Goal: Navigation & Orientation: Find specific page/section

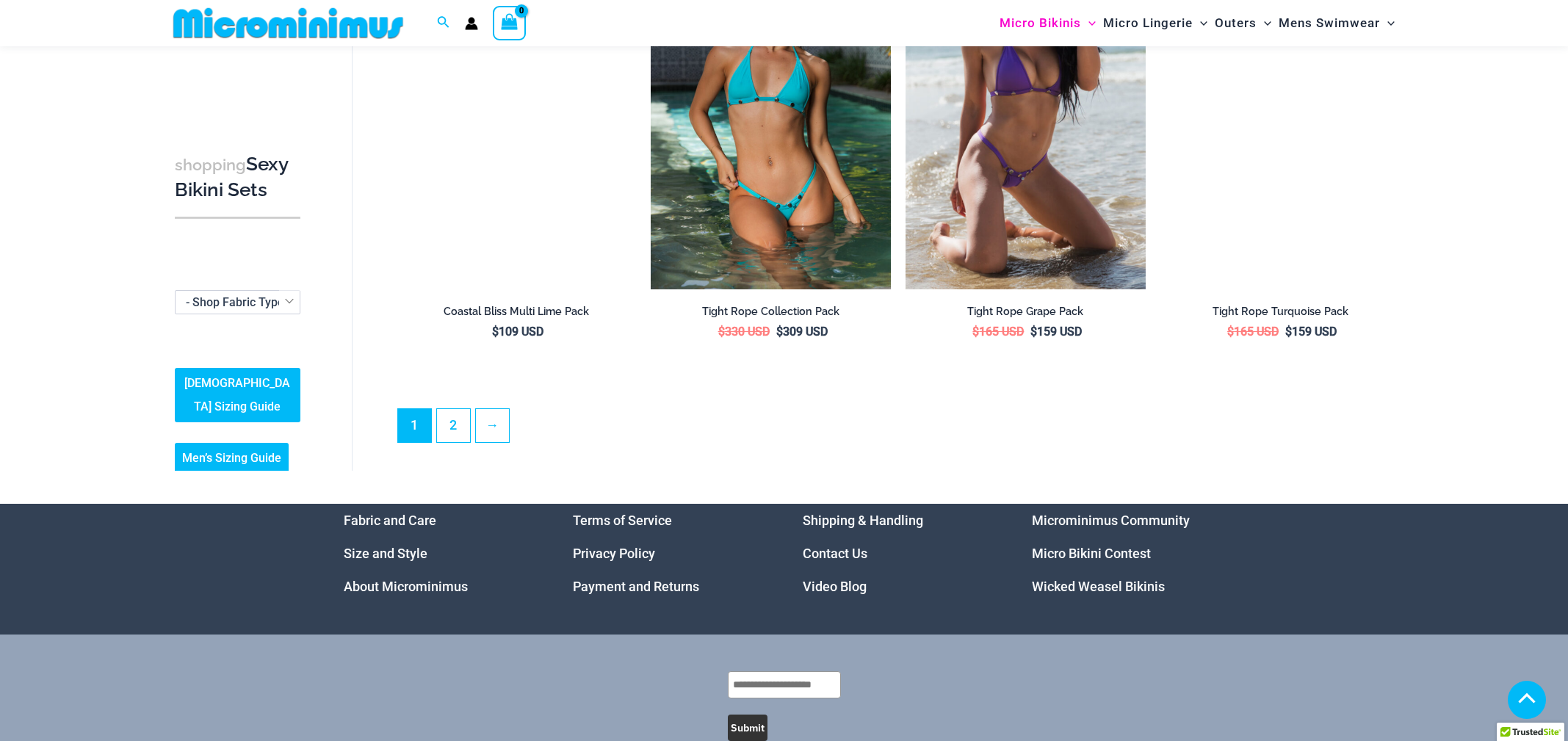
scroll to position [3583, 0]
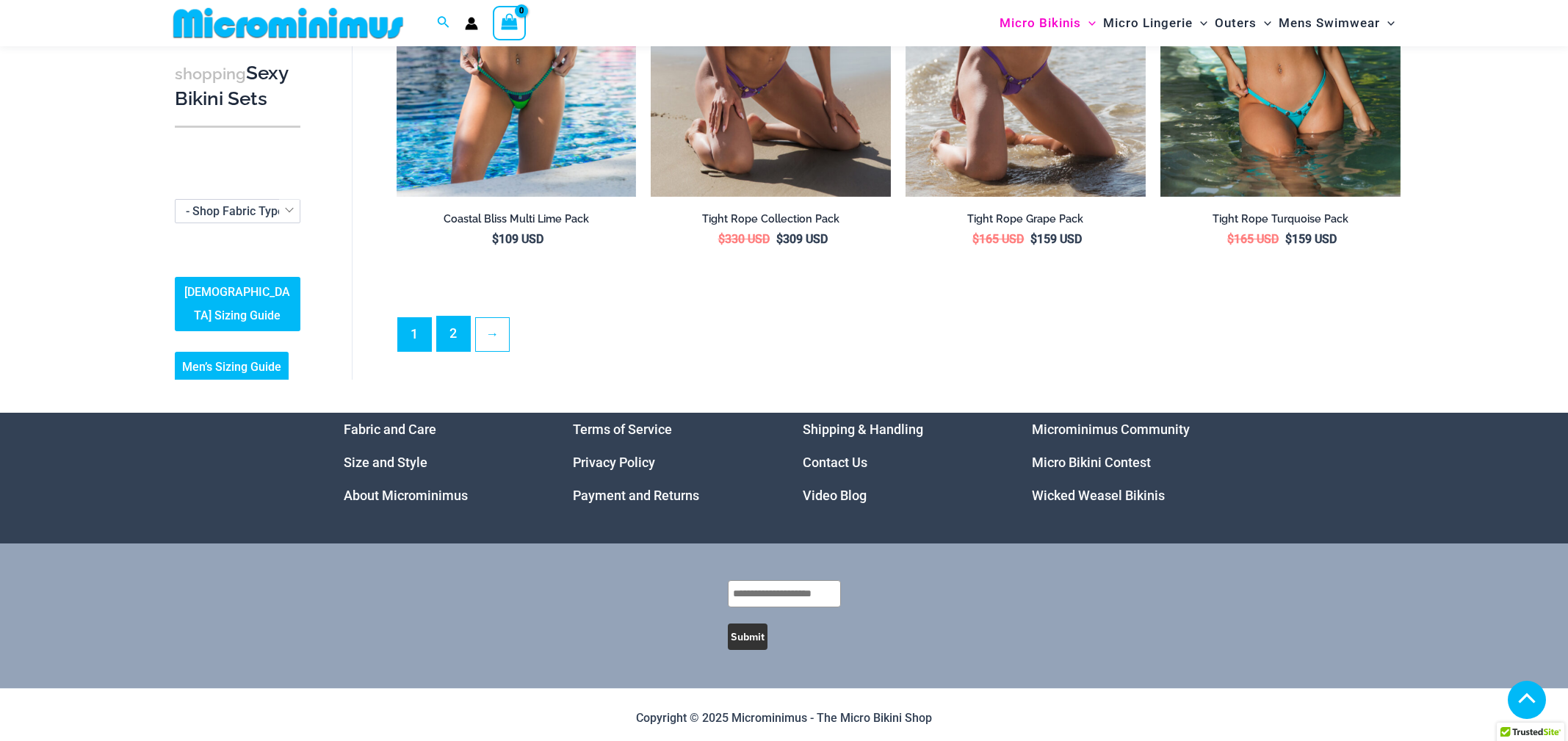
click at [453, 331] on link "2" at bounding box center [453, 334] width 33 height 35
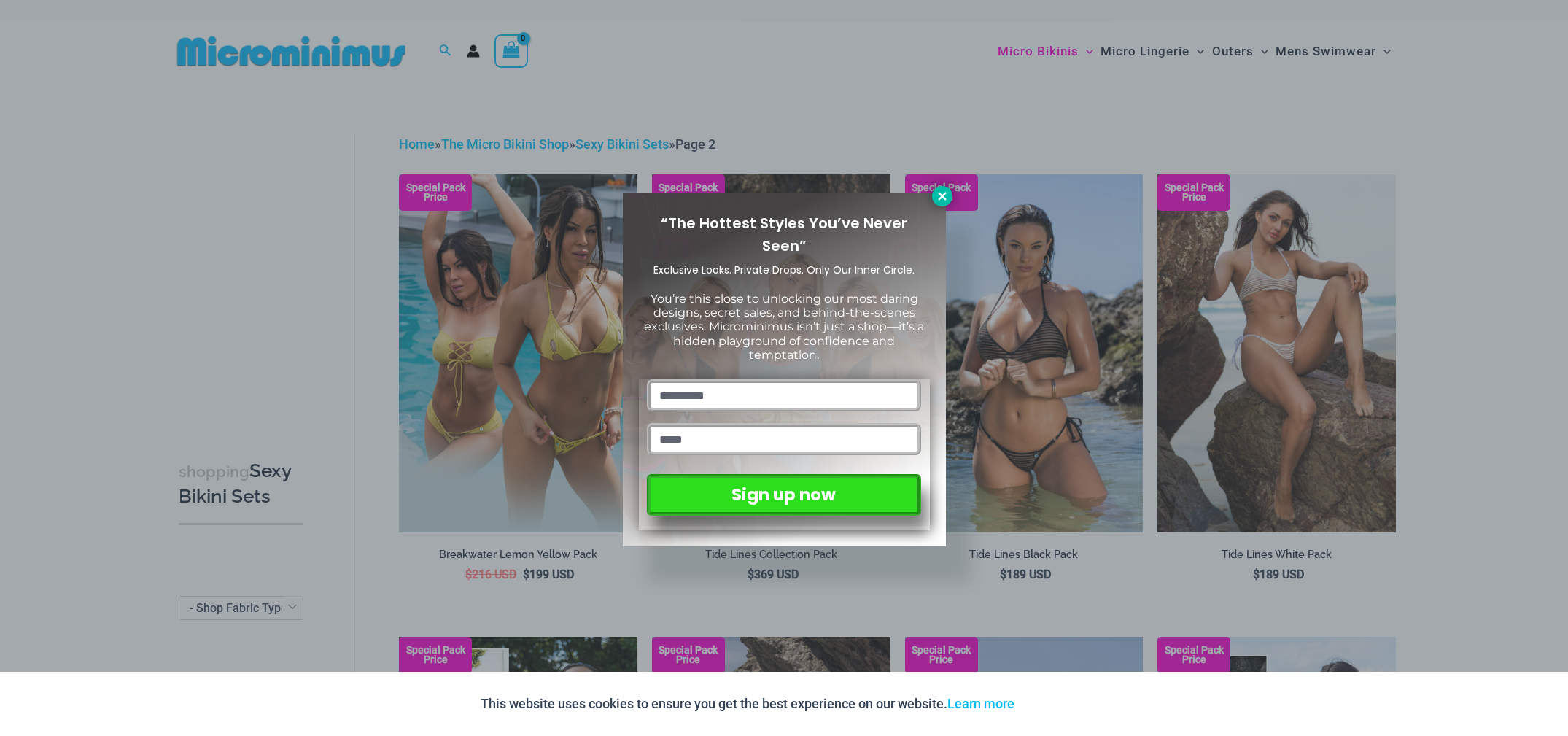
click at [940, 198] on icon at bounding box center [942, 196] width 8 height 8
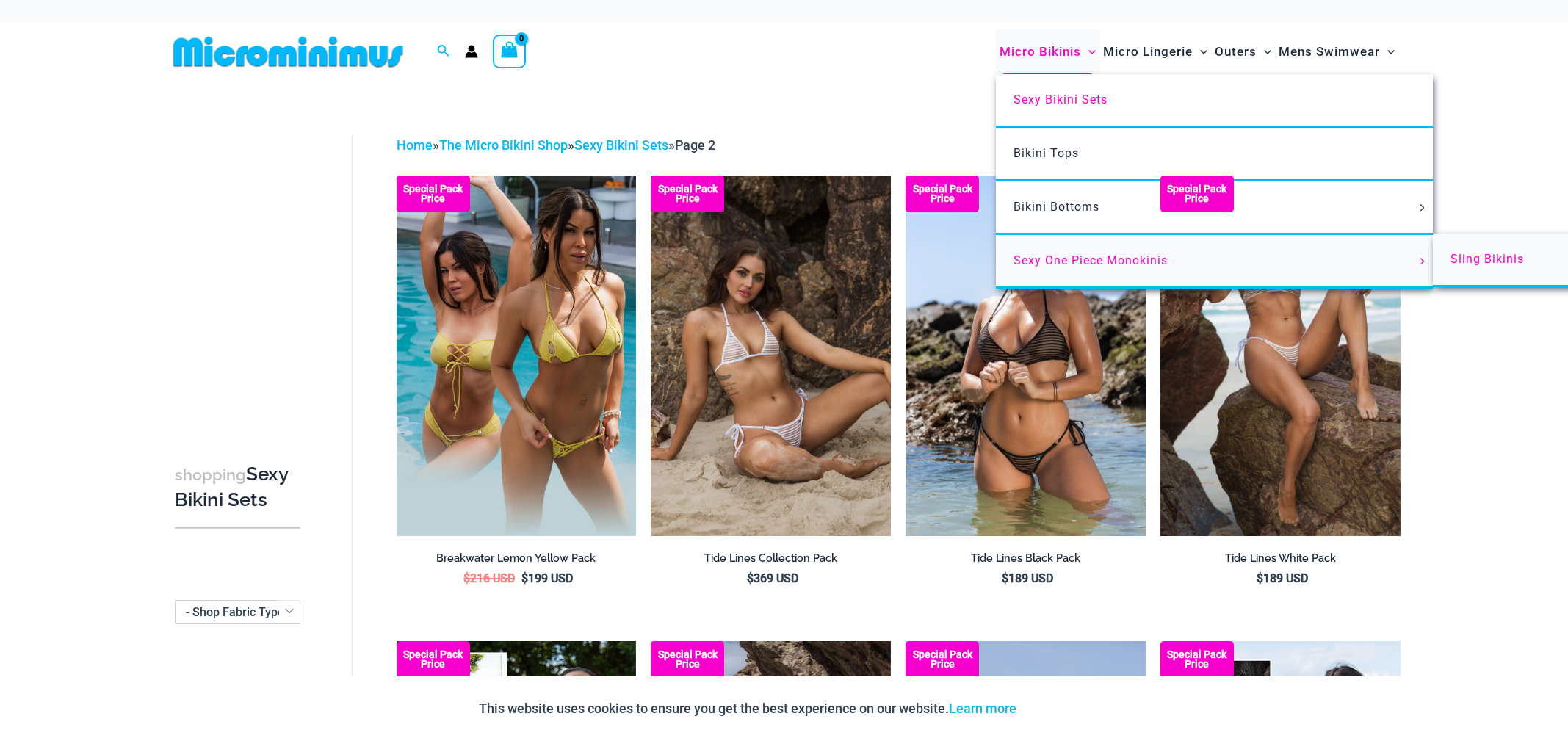
click at [1455, 256] on span "Sling Bikinis" at bounding box center [1486, 259] width 74 height 14
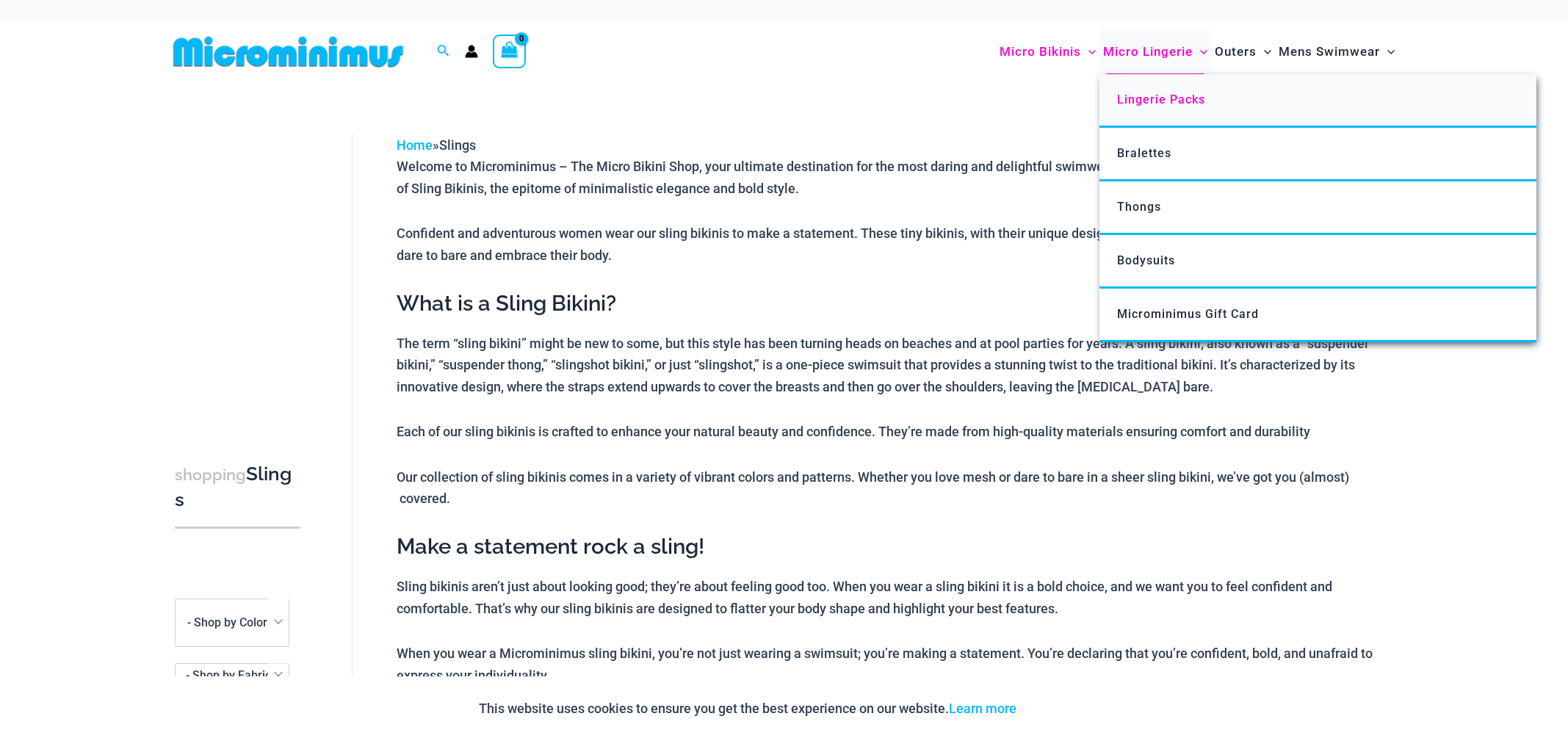
click at [1167, 93] on span "Lingerie Packs" at bounding box center [1160, 99] width 88 height 14
